Goal: Navigation & Orientation: Understand site structure

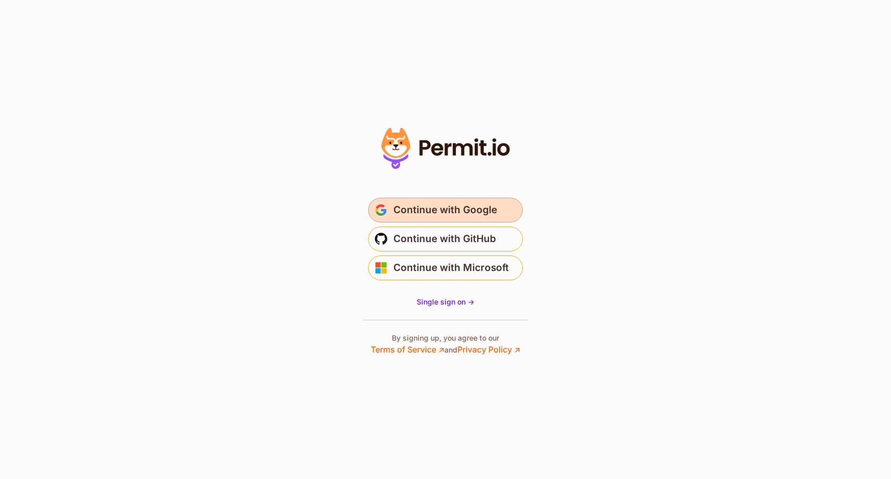
click at [463, 211] on span "Continue with Google" at bounding box center [446, 210] width 104 height 17
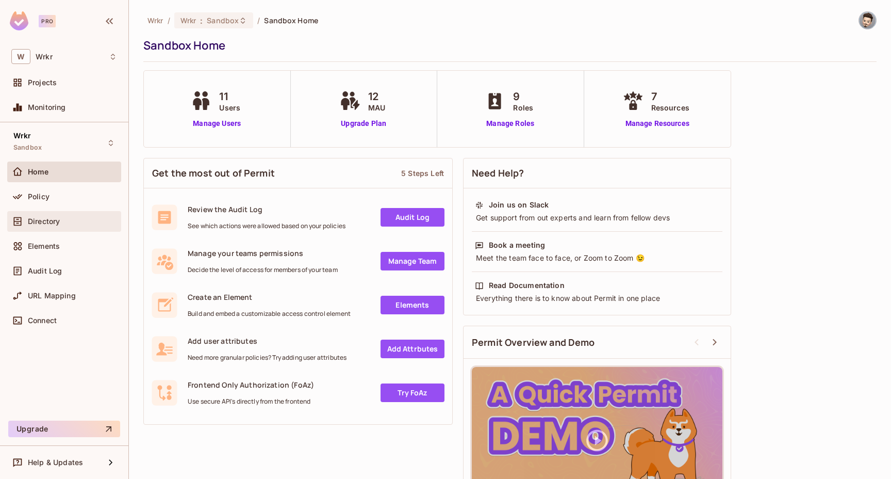
click at [55, 223] on span "Directory" at bounding box center [44, 221] width 32 height 8
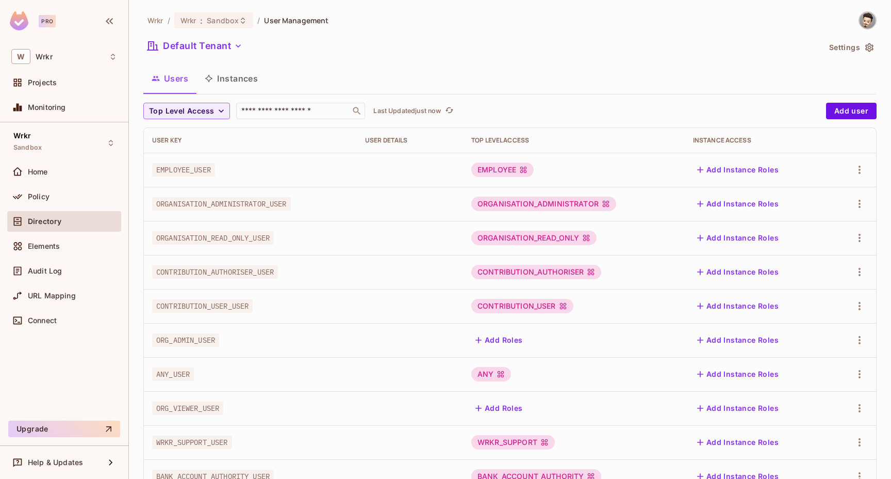
scroll to position [106, 0]
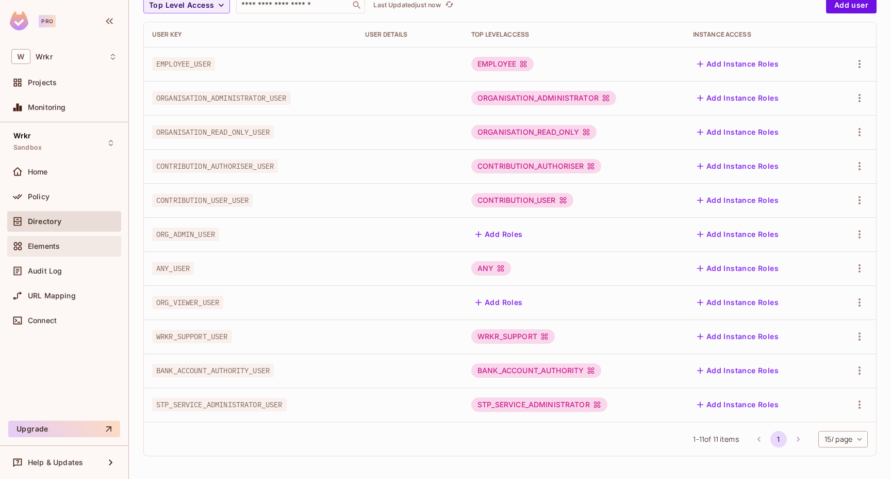
click at [51, 243] on span "Elements" at bounding box center [44, 246] width 32 height 8
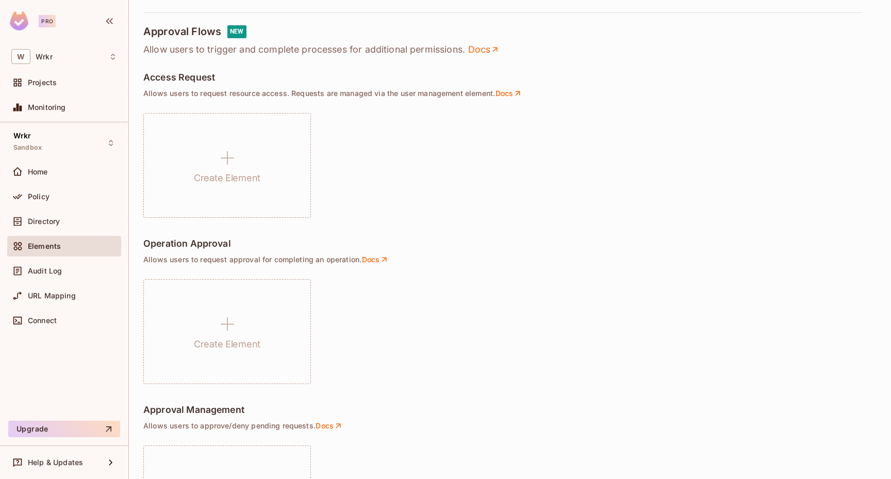
scroll to position [671, 0]
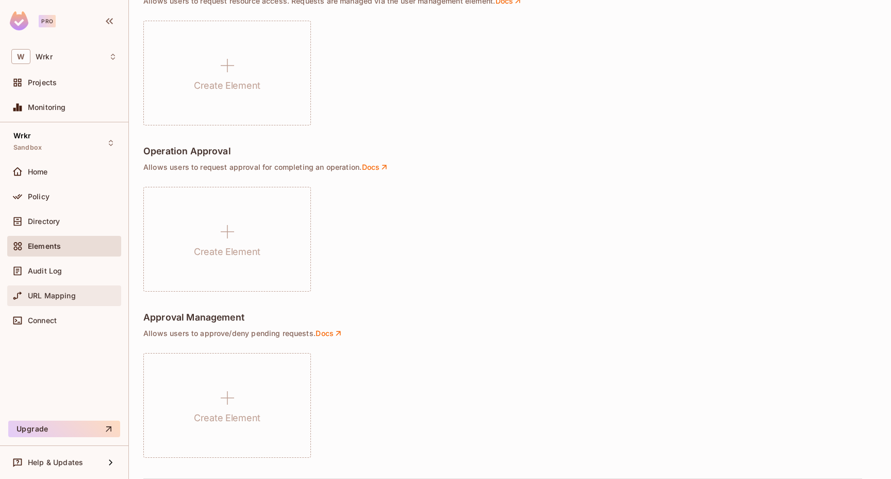
click at [68, 292] on span "URL Mapping" at bounding box center [52, 295] width 48 height 8
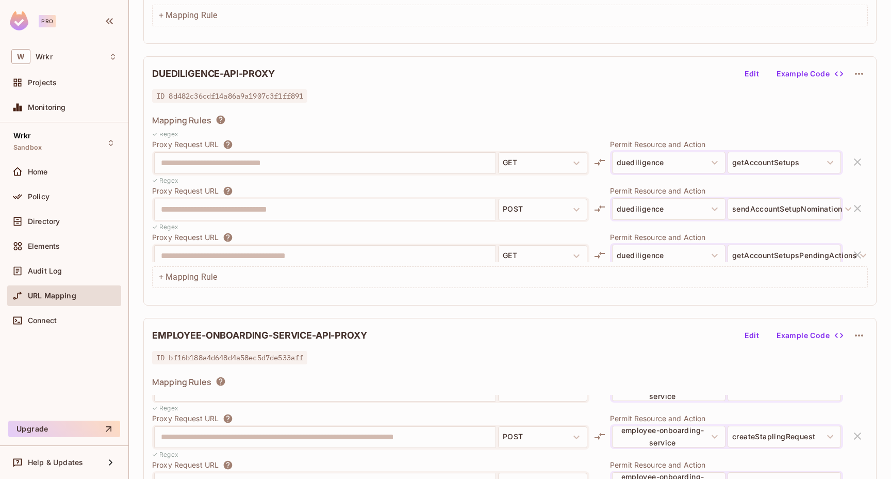
scroll to position [289, 0]
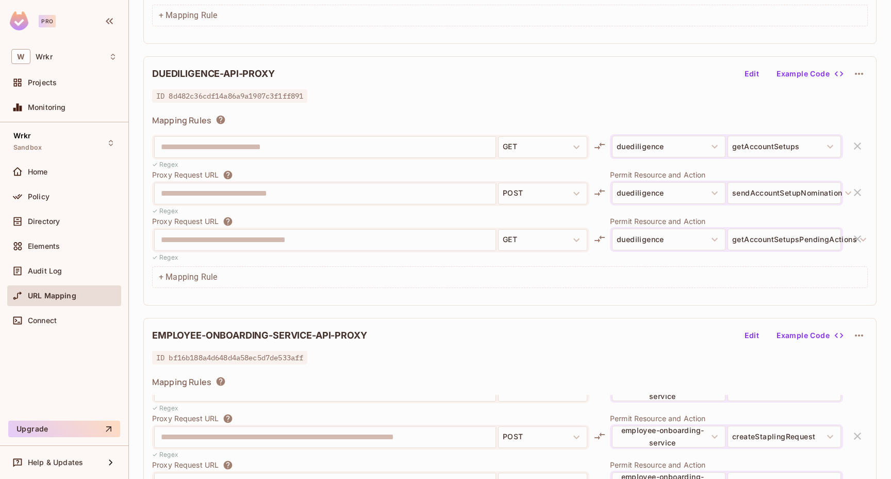
click at [548, 77] on div "DUEDILIGENCE-API-PROXY Edit Example Code" at bounding box center [510, 74] width 716 height 18
